Goal: Check status: Check status

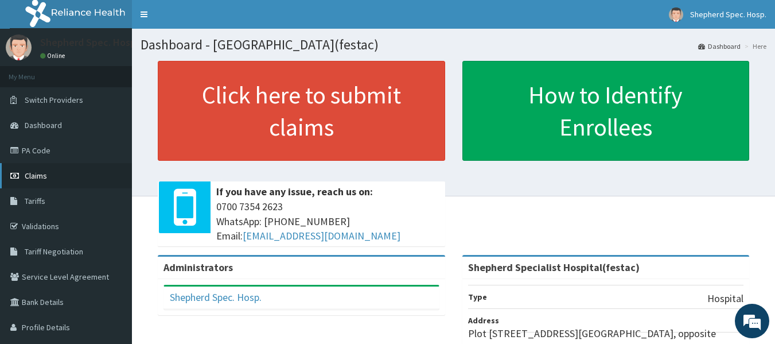
click at [90, 168] on link "Claims" at bounding box center [66, 175] width 132 height 25
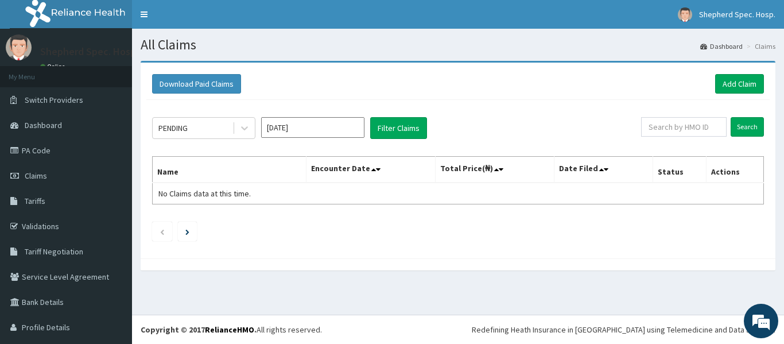
click at [486, 142] on div "PENDING Oct 2025 Filter Claims Search Name Encounter Date Total Price(₦) Date F…" at bounding box center [457, 176] width 623 height 153
click at [662, 128] on input "text" at bounding box center [684, 127] width 86 height 20
paste input "DFD/10093/A"
click at [662, 128] on input "DFD/10093/A" at bounding box center [665, 127] width 77 height 20
type input "DFD/10093/A"
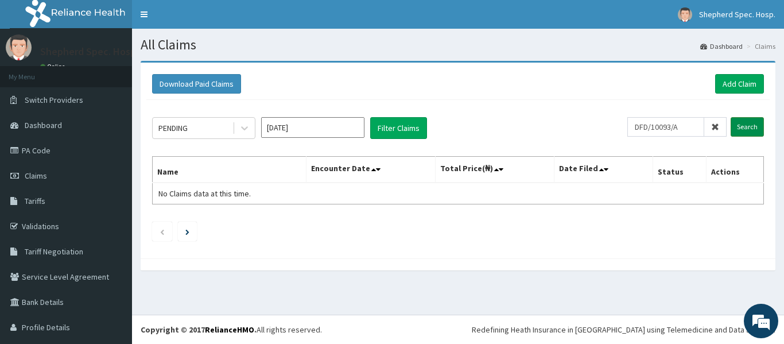
click at [735, 123] on input "Search" at bounding box center [747, 127] width 33 height 20
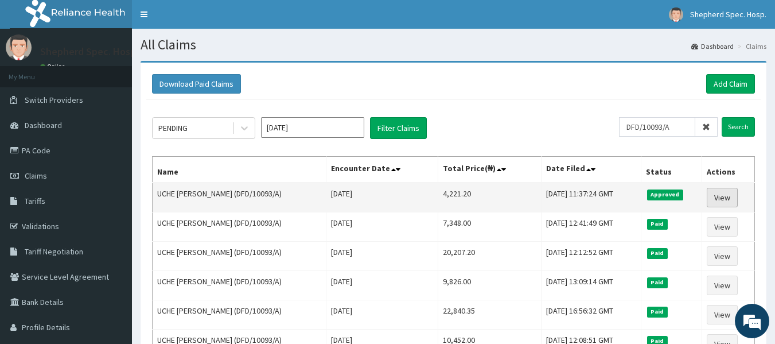
click at [723, 195] on link "View" at bounding box center [722, 198] width 31 height 20
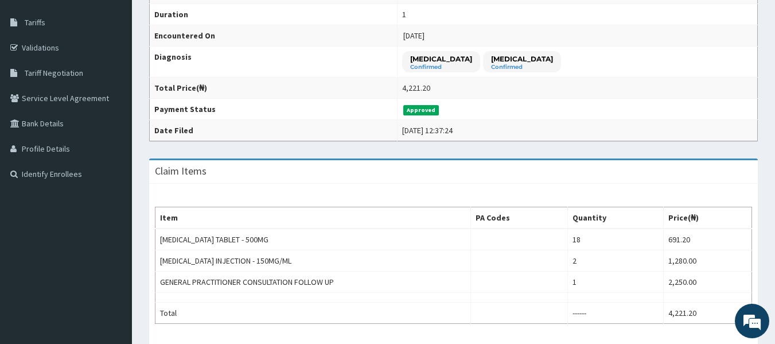
scroll to position [184, 0]
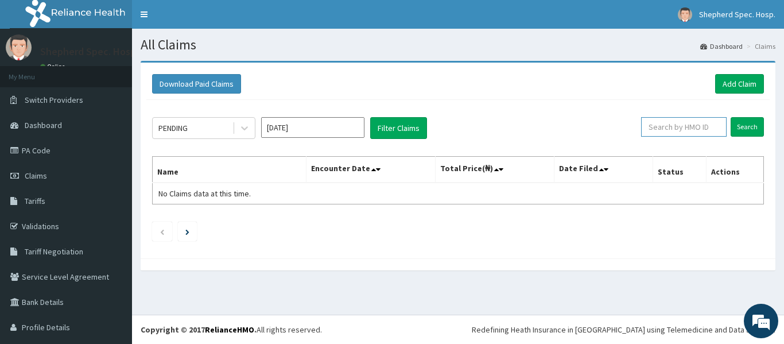
click at [694, 124] on input "text" at bounding box center [684, 127] width 86 height 20
paste input "BED/10011/B"
type input "BED/10011/B"
click at [389, 261] on div at bounding box center [458, 264] width 635 height 12
click at [743, 130] on input "Search" at bounding box center [747, 127] width 33 height 20
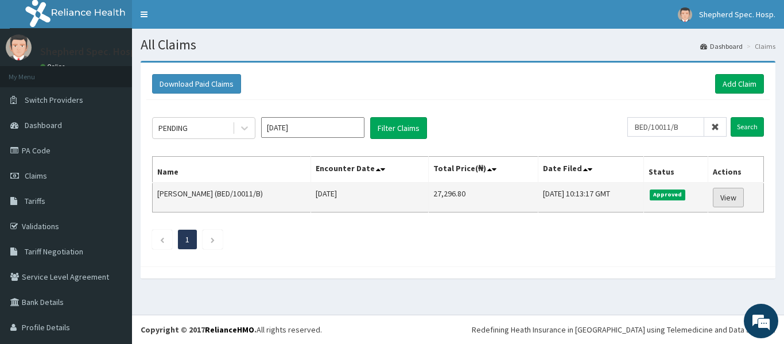
click at [717, 197] on link "View" at bounding box center [728, 198] width 31 height 20
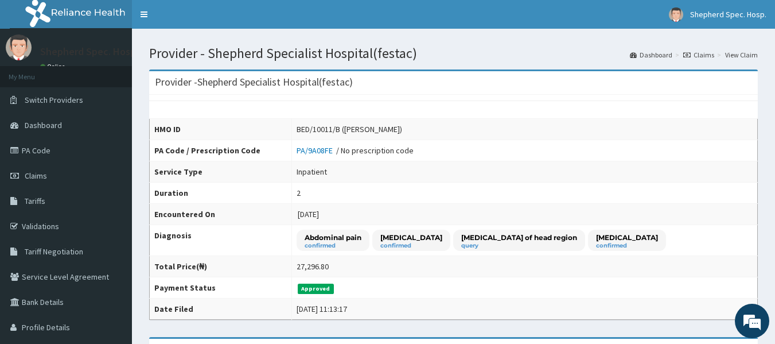
click at [480, 102] on div "HMO ID BED/10011/B ([PERSON_NAME]) PA Code / Prescription Code PA/9A08FE / No p…" at bounding box center [453, 207] width 609 height 225
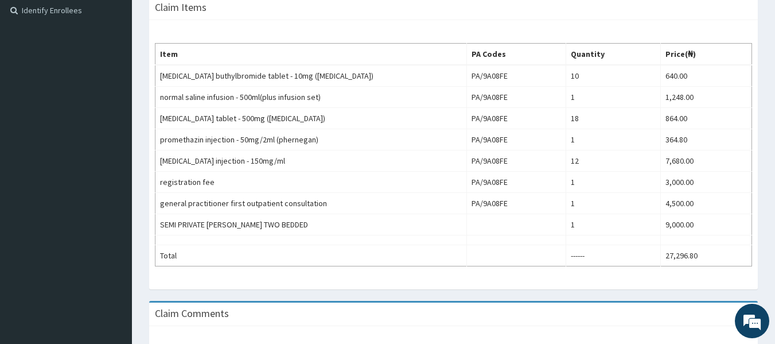
scroll to position [344, 0]
